Goal: Manage account settings

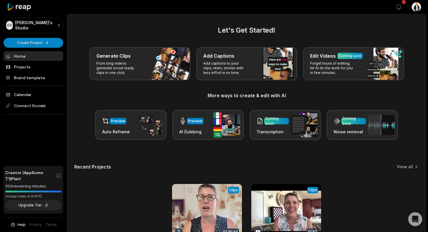
click at [415, 6] on html "GS [PERSON_NAME]'s Studio Create Project Home Projects Brand template Calendar …" at bounding box center [214, 116] width 428 height 232
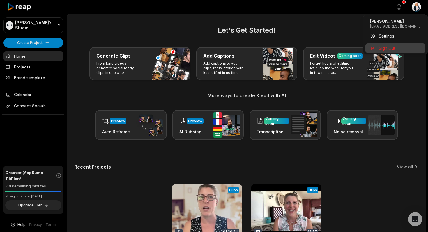
click at [388, 47] on span "Sign Out" at bounding box center [387, 48] width 16 height 6
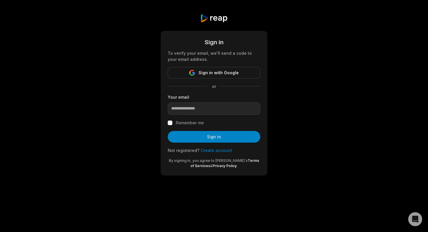
click at [213, 18] on img at bounding box center [214, 18] width 28 height 9
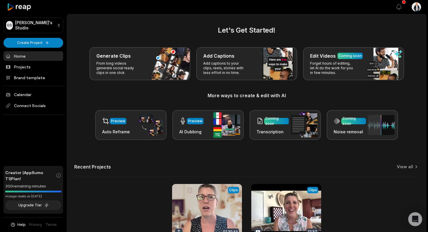
click at [24, 8] on icon at bounding box center [19, 7] width 25 height 8
click at [417, 4] on html "GS [PERSON_NAME]'s Studio Create Project Home Projects Brand template Calendar …" at bounding box center [214, 116] width 428 height 232
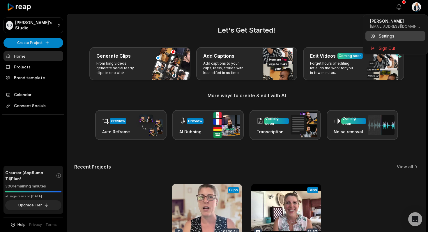
click at [390, 37] on span "Settings" at bounding box center [386, 36] width 15 height 6
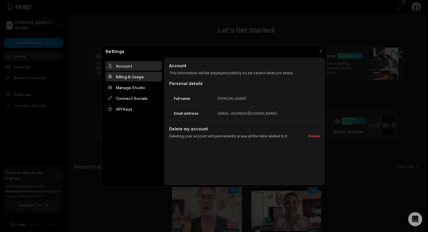
click at [136, 78] on div "Billing & Usage" at bounding box center [133, 77] width 56 height 10
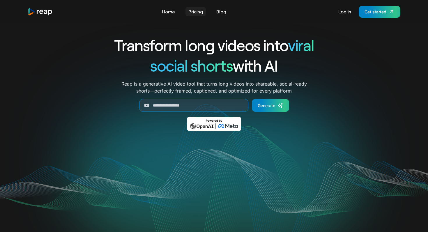
click at [199, 11] on link "Pricing" at bounding box center [195, 11] width 20 height 9
